Goal: Task Accomplishment & Management: Complete application form

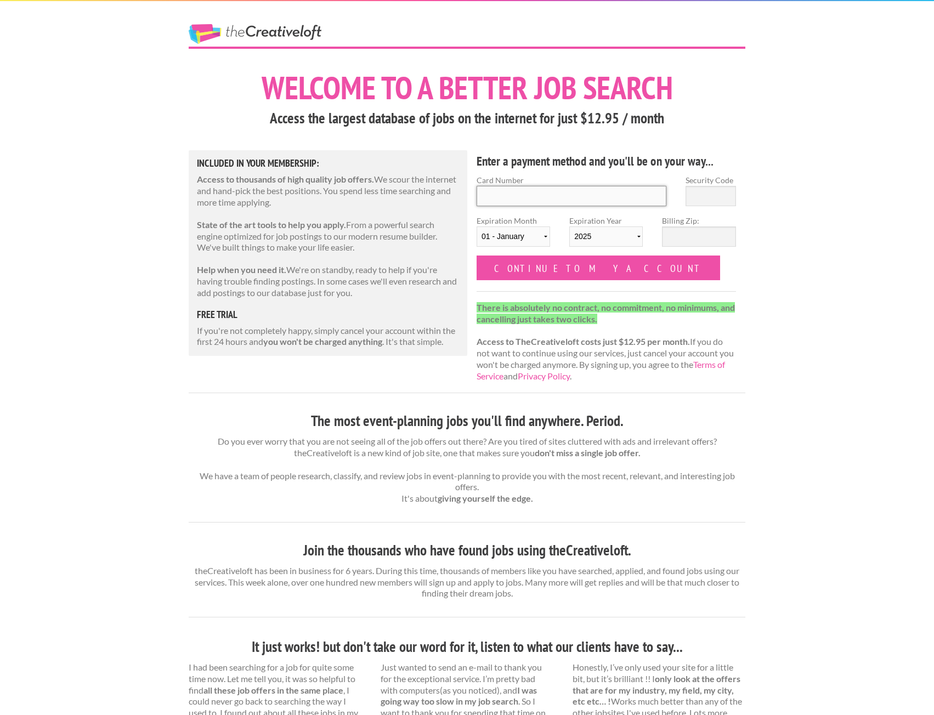
click at [611, 193] on input "Card Number" at bounding box center [572, 196] width 190 height 20
type input "5424 3214 1669 0839"
click at [726, 190] on input "Security Code" at bounding box center [710, 196] width 50 height 20
type input "015"
click at [546, 236] on select "01 - January 02 - February 03 - March 04 - April 05 - May 06 - June 07 - July 0…" at bounding box center [513, 236] width 73 height 20
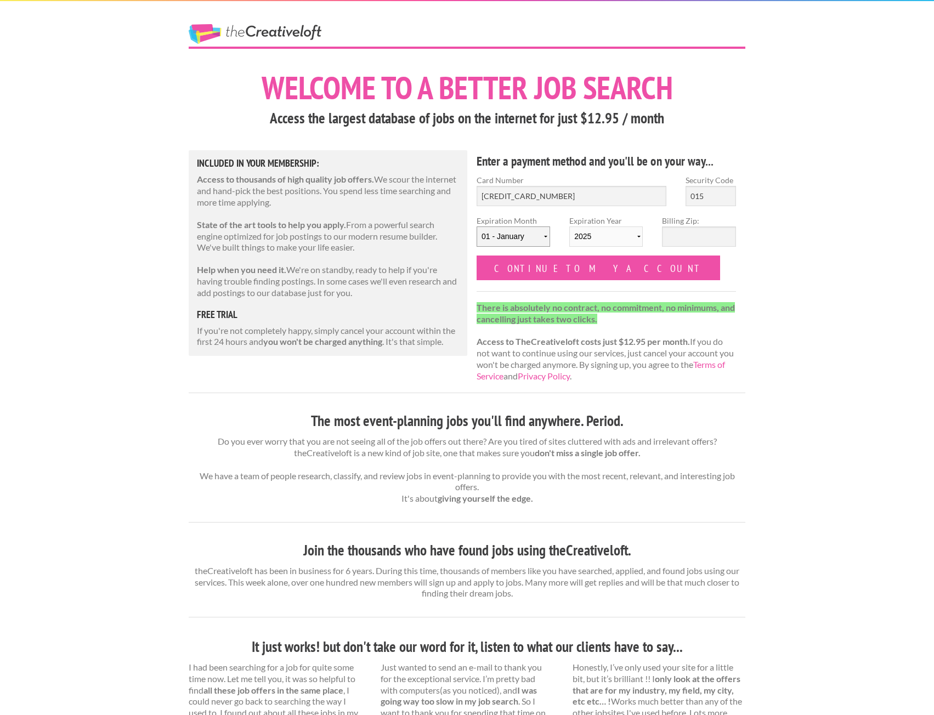
select select "07"
click at [477, 226] on select "01 - January 02 - February 03 - March 04 - April 05 - May 06 - June 07 - July 0…" at bounding box center [513, 236] width 73 height 20
click at [599, 237] on select "2025 2026 2027 2028 2029 2030 2031 2032 2033 2034" at bounding box center [605, 236] width 73 height 20
select select "2027"
click at [569, 226] on select "2025 2026 2027 2028 2029 2030 2031 2032 2033 2034" at bounding box center [605, 236] width 73 height 20
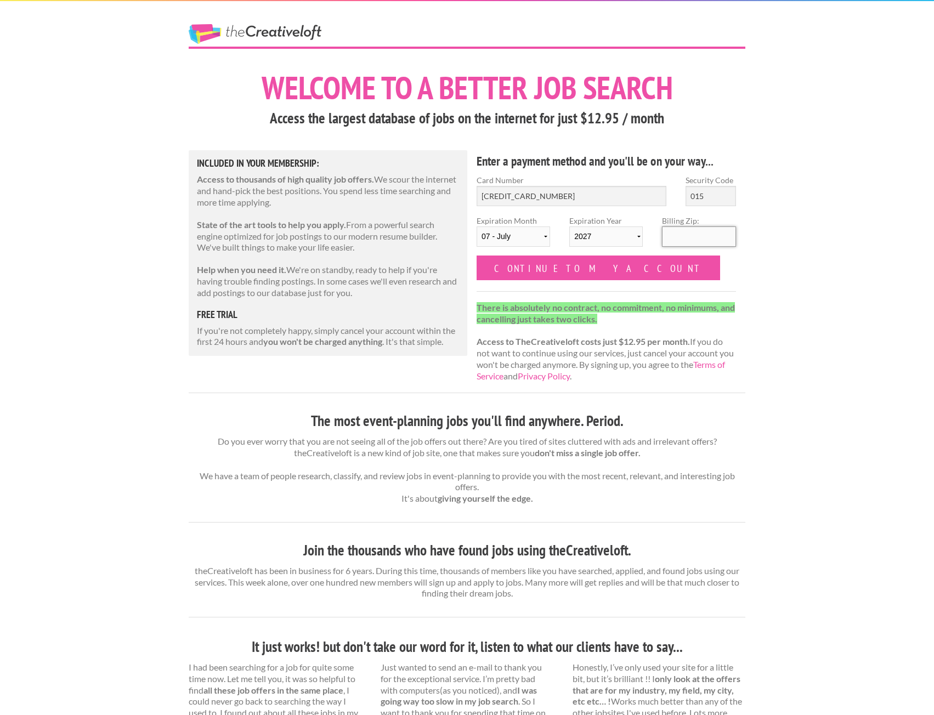
click at [673, 231] on input "Billing Zip:" at bounding box center [698, 236] width 73 height 20
type input "29615"
click at [518, 266] on input "Continue to my account" at bounding box center [598, 268] width 243 height 25
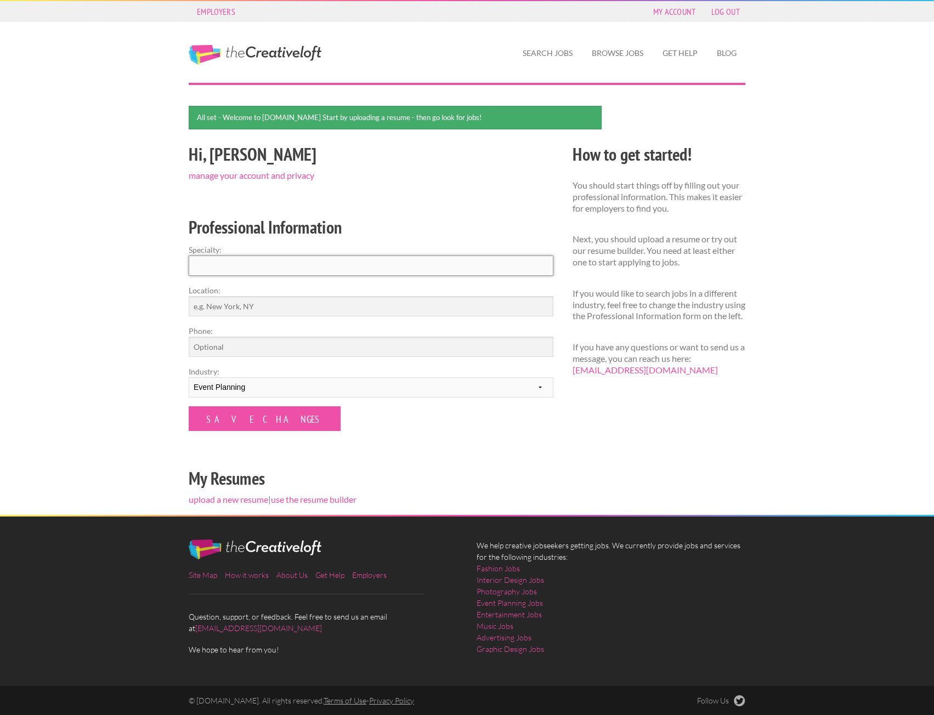
click at [236, 270] on input "Specialty:" at bounding box center [371, 266] width 365 height 20
type input "Event Planning and Communications"
click at [464, 311] on input "Location:" at bounding box center [371, 306] width 365 height 20
type input "Louisville, KY"
click at [392, 349] on input "Phone:" at bounding box center [371, 347] width 365 height 20
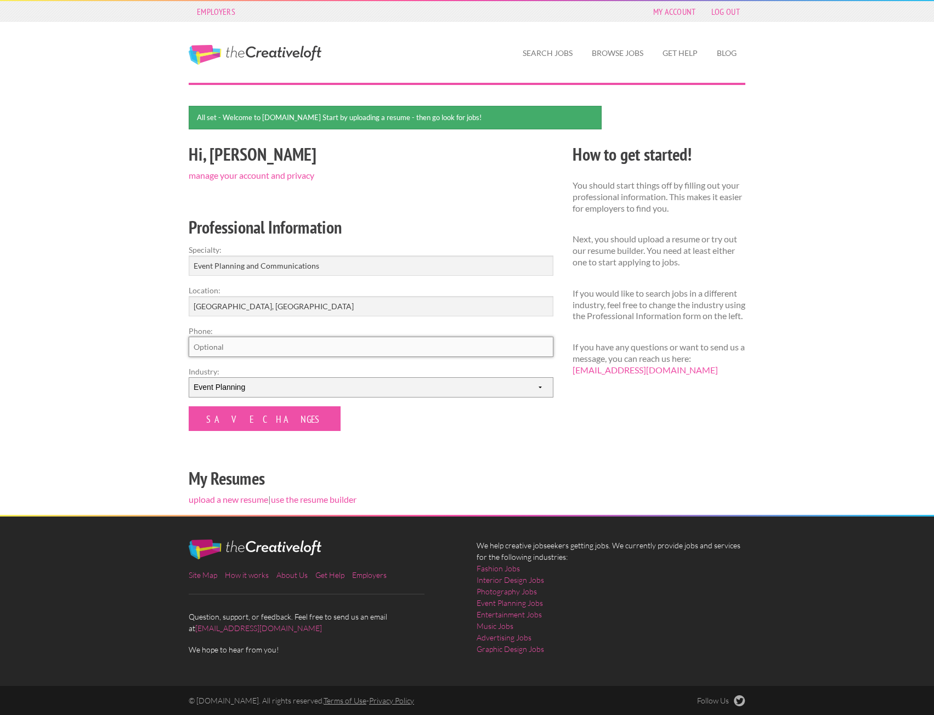
type input "+15024241745"
click at [240, 422] on input "Save Changes" at bounding box center [265, 418] width 152 height 25
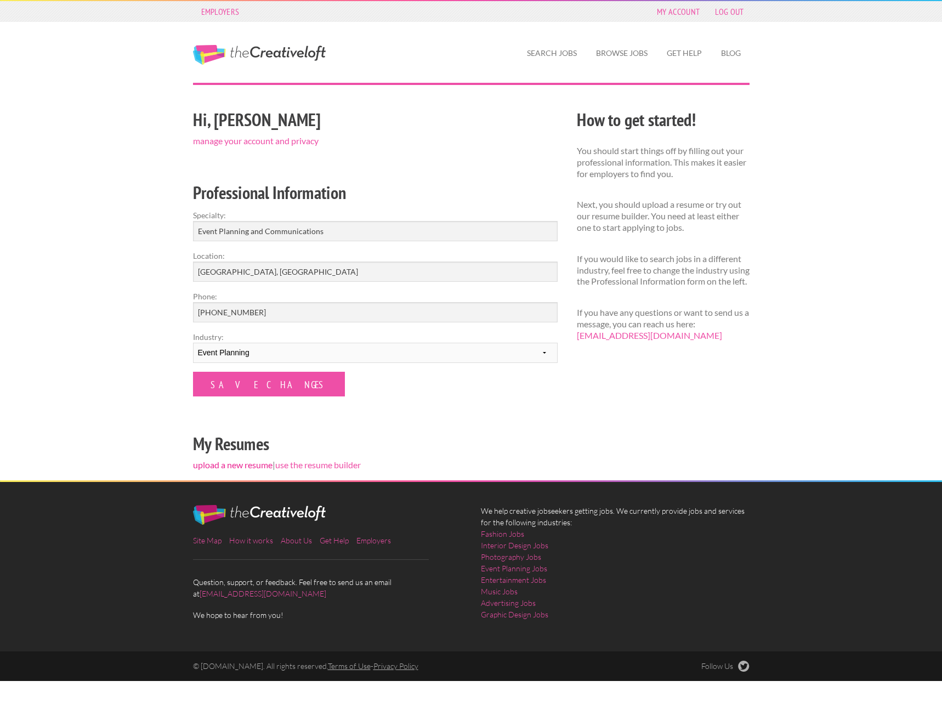
click at [259, 466] on link "upload a new resume" at bounding box center [233, 465] width 80 height 10
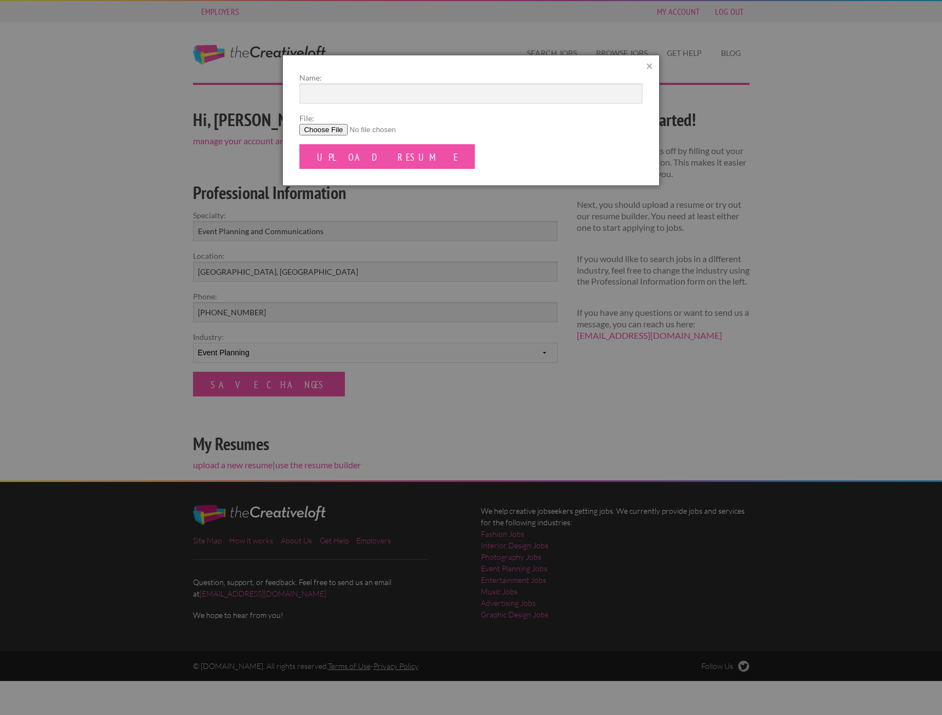
click at [330, 134] on input "File:" at bounding box center [470, 130] width 343 height 12
type input "C:\fakepath\Liza Lindsey.pdf"
click at [392, 93] on input "Name:" at bounding box center [470, 93] width 343 height 20
type input "[PERSON_NAME]"
click at [366, 156] on input "Upload Resume" at bounding box center [386, 156] width 175 height 25
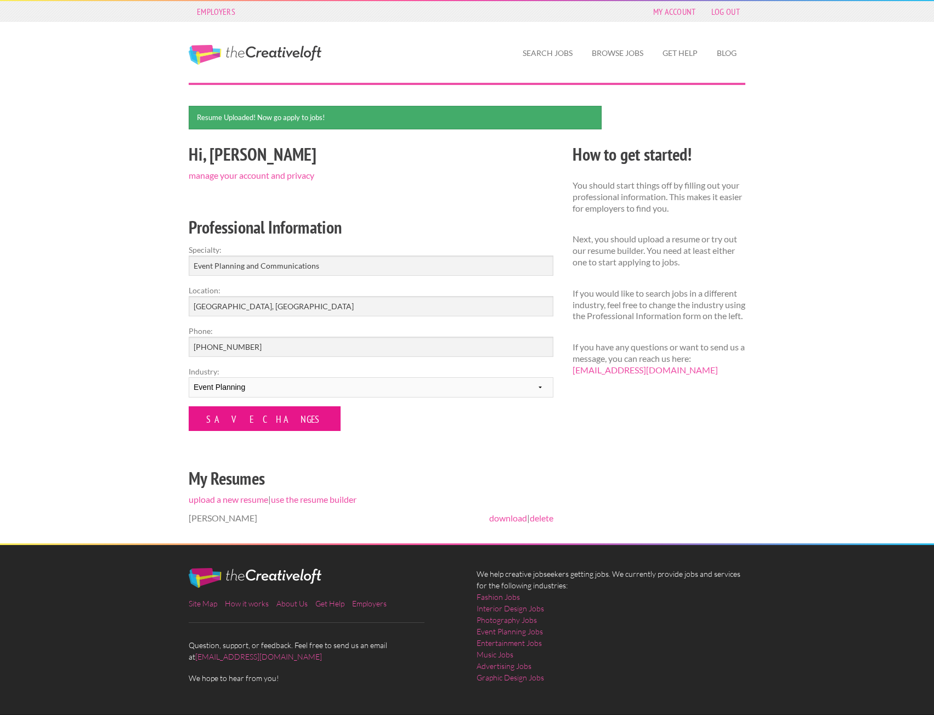
click at [243, 421] on input "Save Changes" at bounding box center [265, 418] width 152 height 25
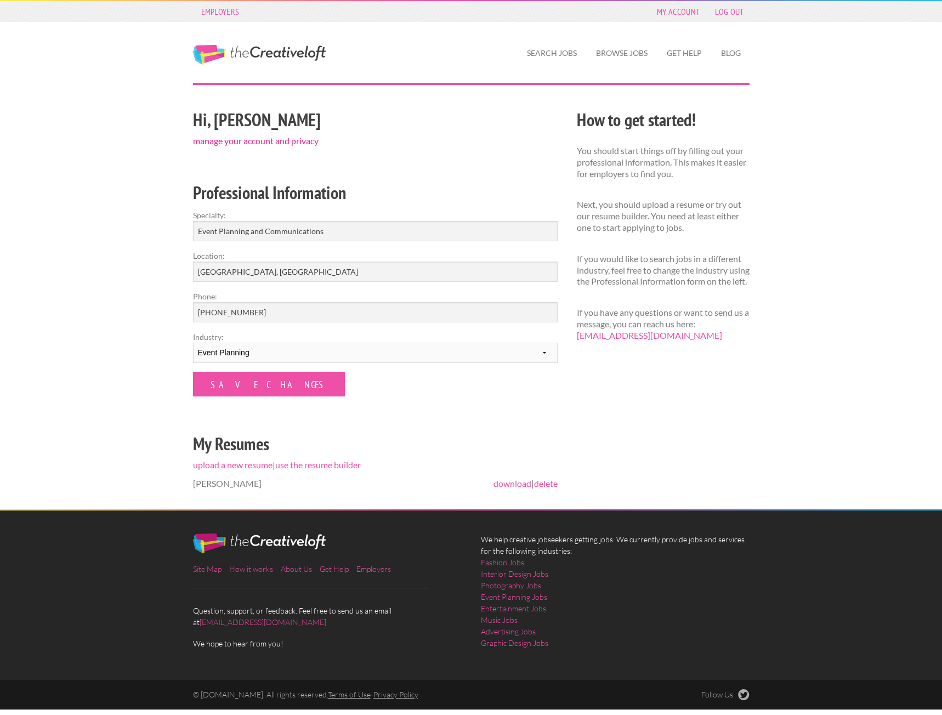
click at [284, 141] on link "manage your account and privacy" at bounding box center [256, 140] width 126 height 10
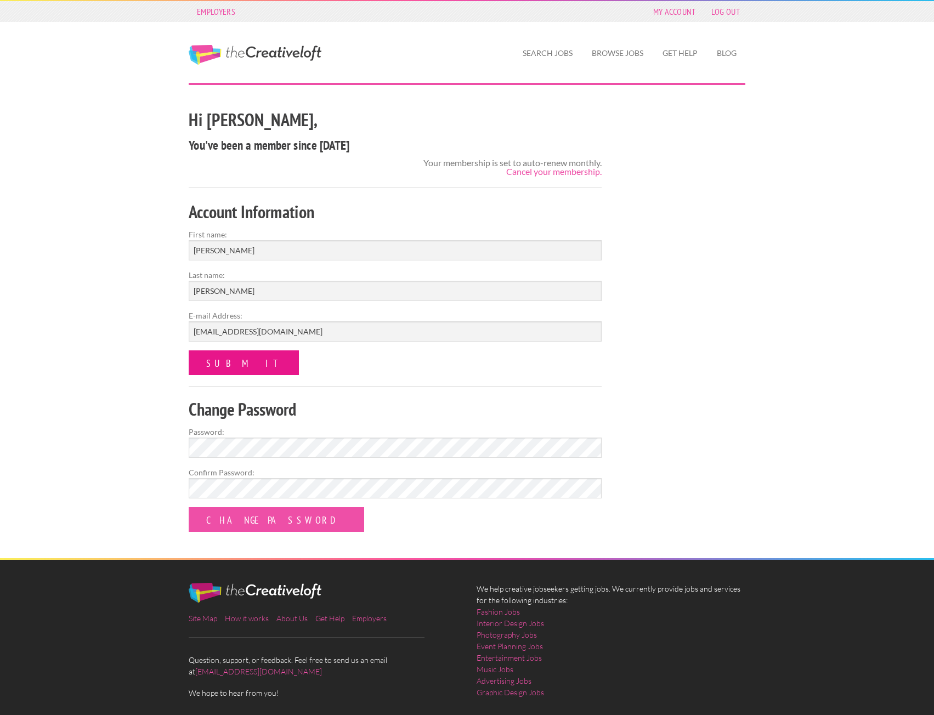
click at [243, 355] on input "submit" at bounding box center [244, 362] width 110 height 25
click at [189, 350] on input "submit" at bounding box center [244, 362] width 110 height 25
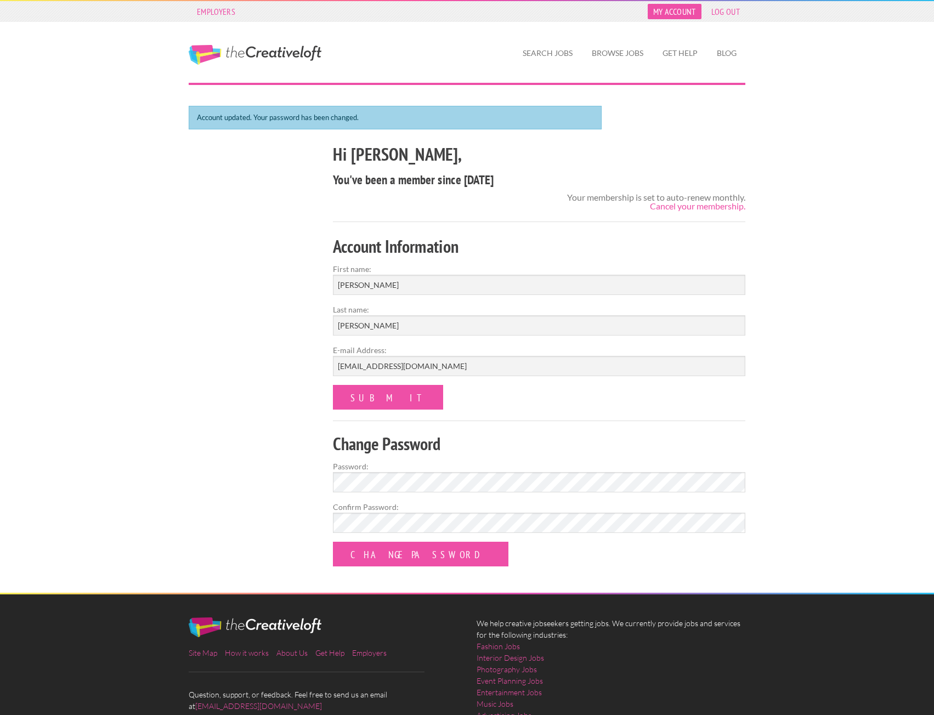
click at [668, 17] on link "My Account" at bounding box center [675, 11] width 54 height 15
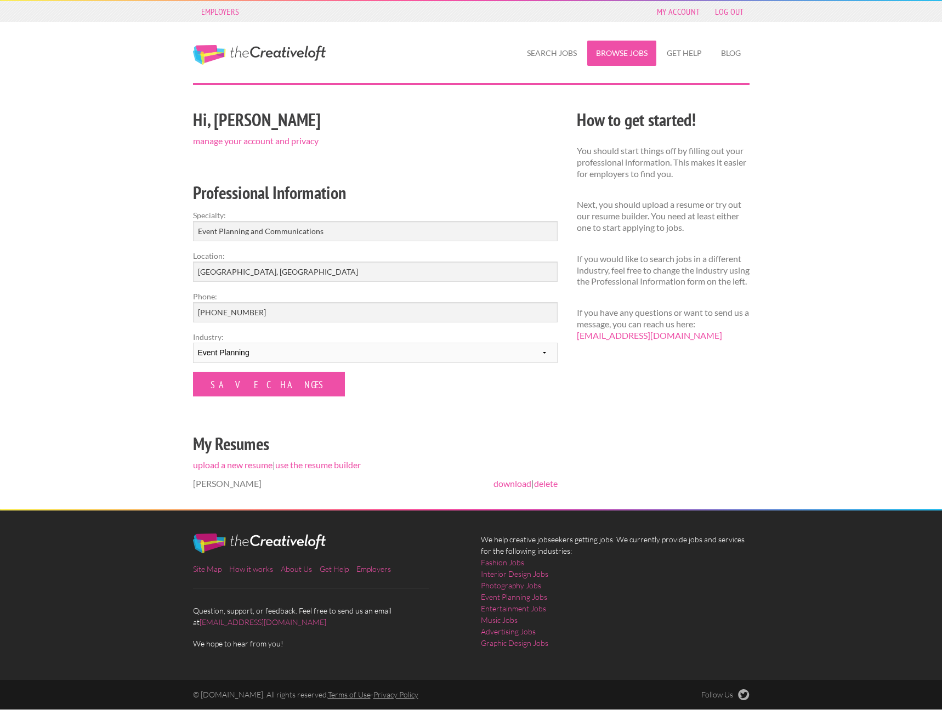
click at [599, 55] on link "Browse Jobs" at bounding box center [621, 53] width 69 height 25
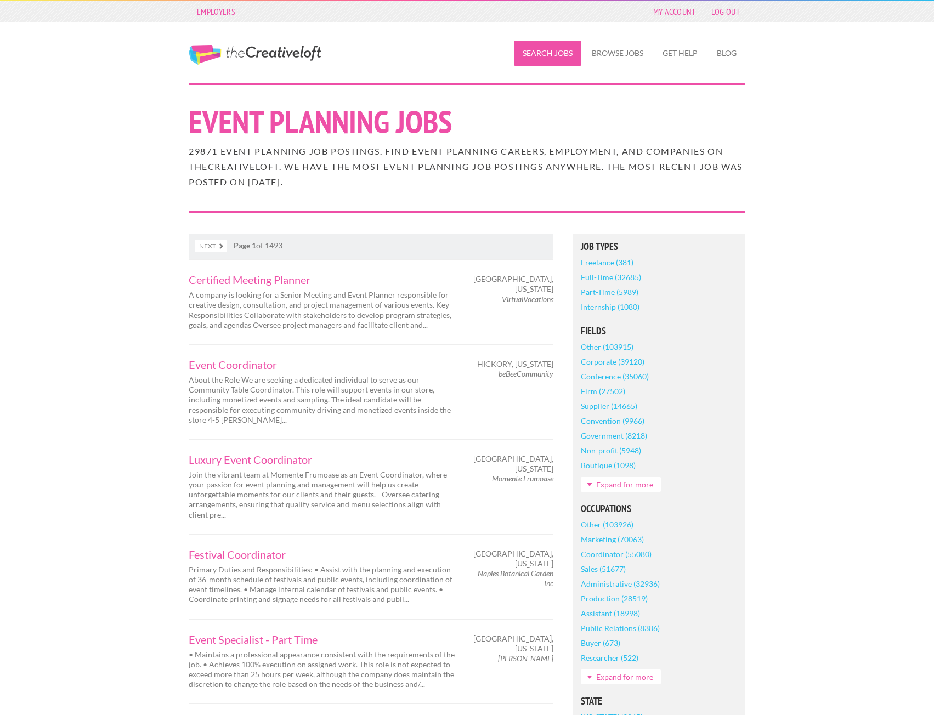
click at [563, 56] on link "Search Jobs" at bounding box center [547, 53] width 67 height 25
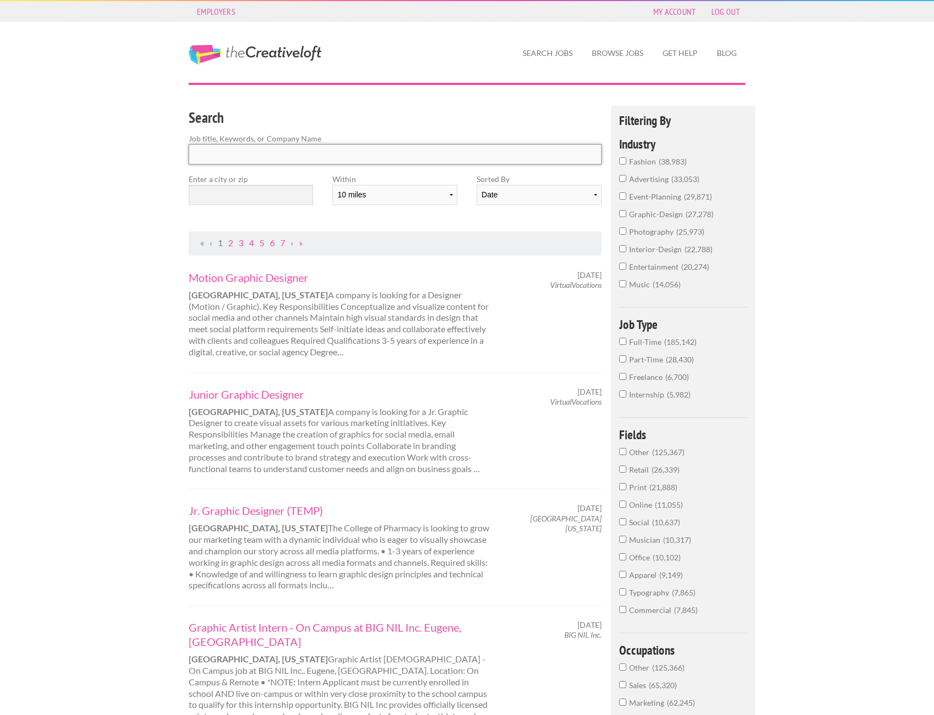
click at [305, 154] on input "Search" at bounding box center [395, 154] width 413 height 20
click at [275, 194] on input "text" at bounding box center [251, 195] width 124 height 20
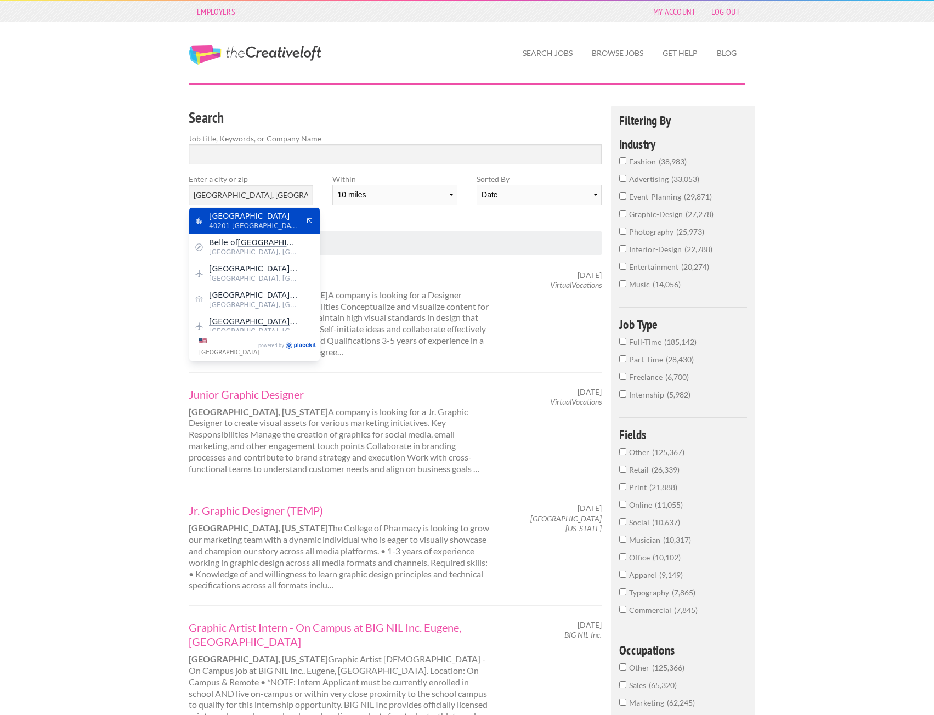
click at [270, 213] on span "Louisville" at bounding box center [254, 216] width 90 height 10
type input "Louisville"
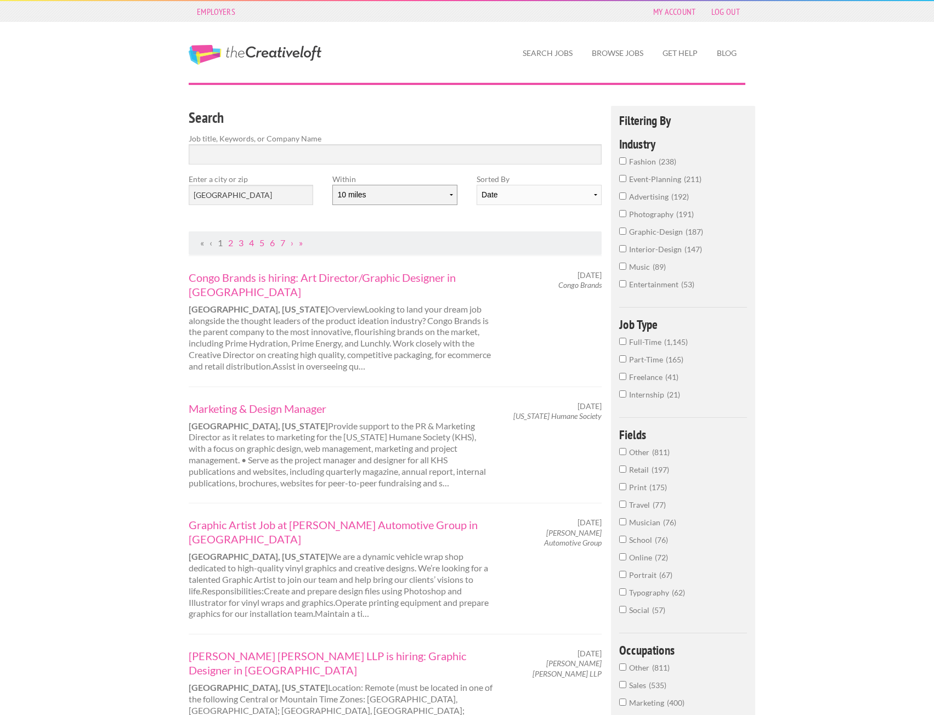
click at [424, 194] on select "10 miles 20 miles 50 miles 100 miles 200 miles 300 miles 400 miles 500 miles" at bounding box center [394, 195] width 124 height 20
select select "20"
click at [332, 185] on select "10 miles 20 miles 50 miles 100 miles 200 miles 300 miles 400 miles 500 miles" at bounding box center [394, 195] width 124 height 20
click at [365, 153] on input "Search" at bounding box center [395, 154] width 413 height 20
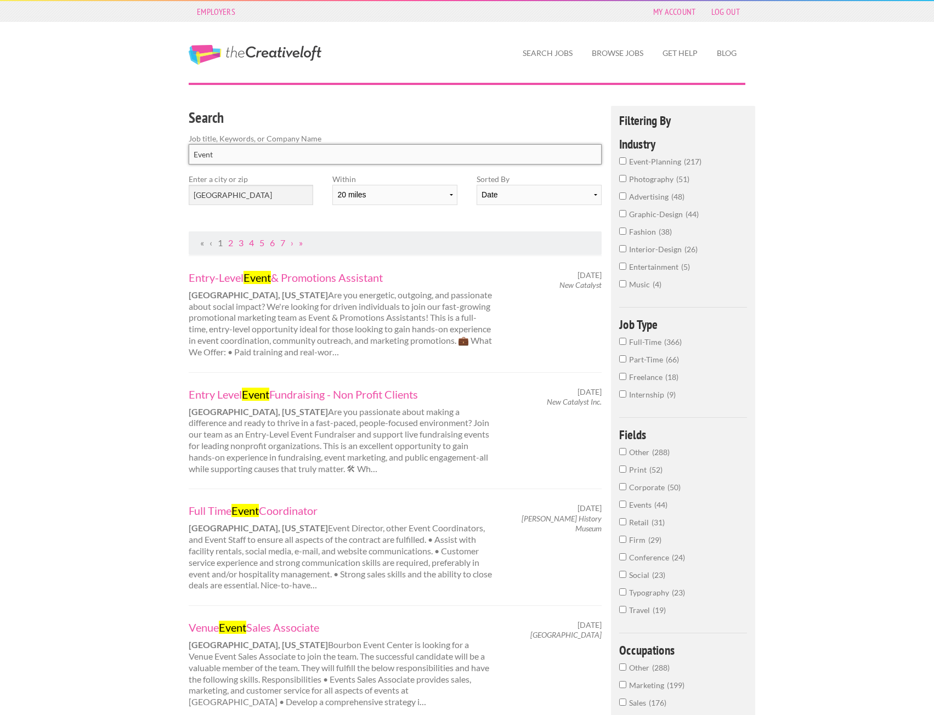
type input "Event"
click button "submit" at bounding box center [0, 0] width 0 height 0
click at [347, 280] on link "Entry-Level Event & Promotions Assistant" at bounding box center [341, 277] width 305 height 14
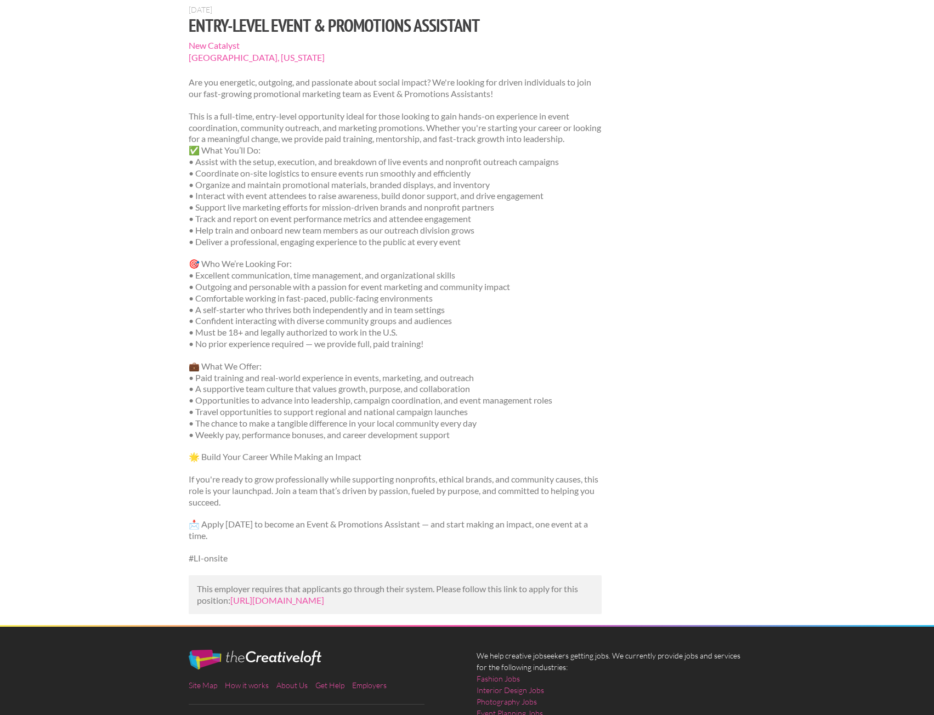
scroll to position [110, 0]
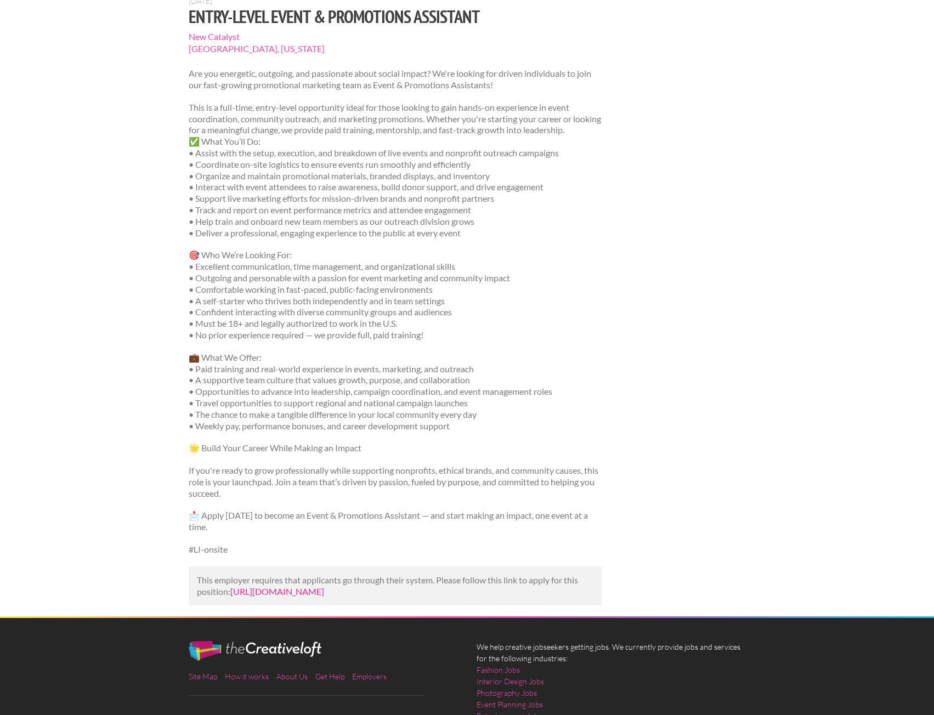
click at [268, 590] on link "[URL][DOMAIN_NAME]" at bounding box center [277, 591] width 94 height 10
drag, startPoint x: 188, startPoint y: 15, endPoint x: 479, endPoint y: 18, distance: 291.2
click at [479, 18] on div "[DATE] Entry-Level Event & Promotions Assistant [GEOGRAPHIC_DATA] [GEOGRAPHIC_D…" at bounding box center [395, 306] width 432 height 620
copy h1 "Entry-Level Event & Promotions Assistant"
